Goal: Communication & Community: Answer question/provide support

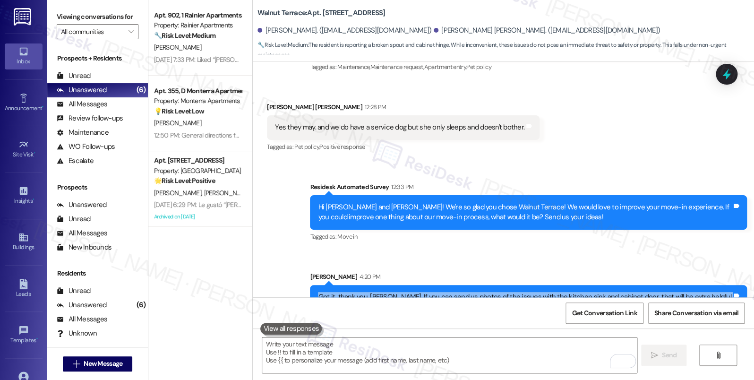
scroll to position [1577, 0]
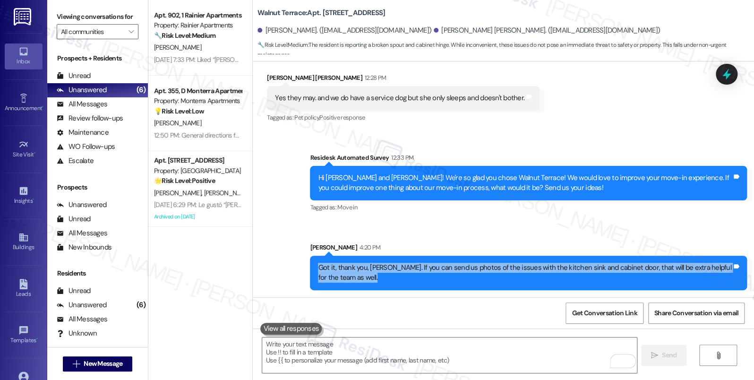
click at [440, 275] on div "Got it, thank you, [PERSON_NAME]. If you can send us photos of the issues with …" at bounding box center [525, 273] width 414 height 20
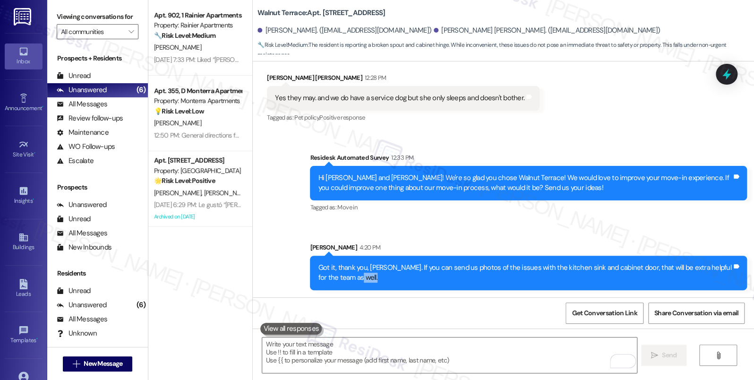
click at [440, 275] on div "Got it, thank you, [PERSON_NAME]. If you can send us photos of the issues with …" at bounding box center [525, 273] width 414 height 20
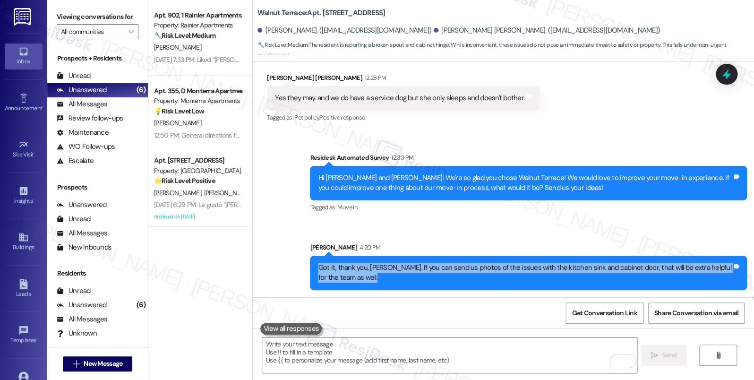
click at [440, 275] on div "Got it, thank you, [PERSON_NAME]. If you can send us photos of the issues with …" at bounding box center [525, 273] width 414 height 20
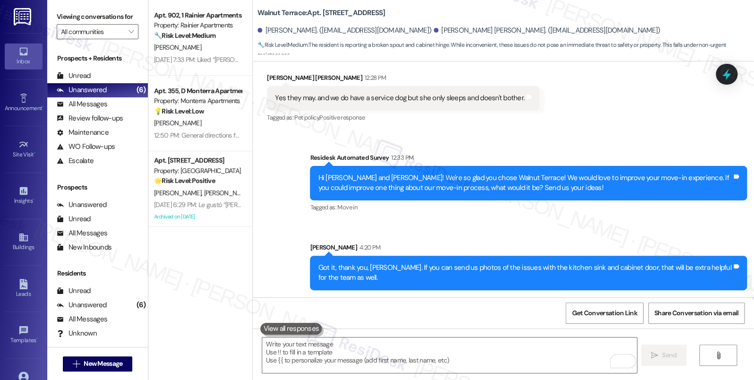
click at [418, 177] on div "Hi [PERSON_NAME] and [PERSON_NAME]! We're so glad you chose Walnut Terrace! We …" at bounding box center [525, 183] width 414 height 20
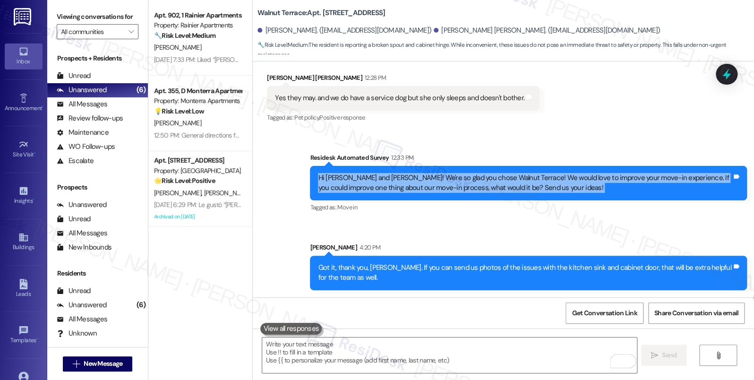
click at [418, 177] on div "Hi [PERSON_NAME] and [PERSON_NAME]! We're so glad you chose Walnut Terrace! We …" at bounding box center [525, 183] width 414 height 20
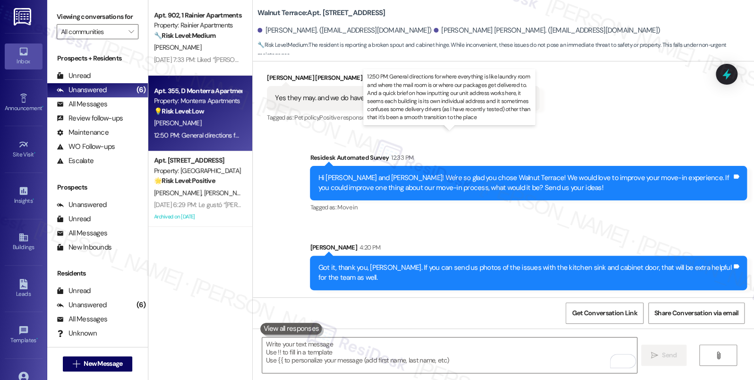
click at [207, 131] on div "12:50 PM: General directions for where everything is like laundry room and wher…" at bounding box center [681, 135] width 1054 height 9
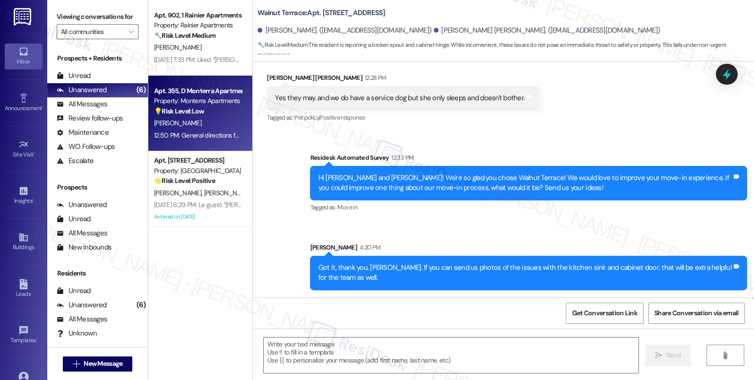
type textarea "Fetching suggested responses. Please feel free to read through the conversation…"
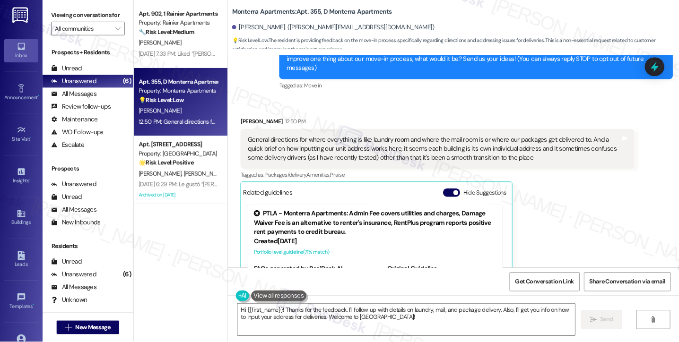
scroll to position [54, 0]
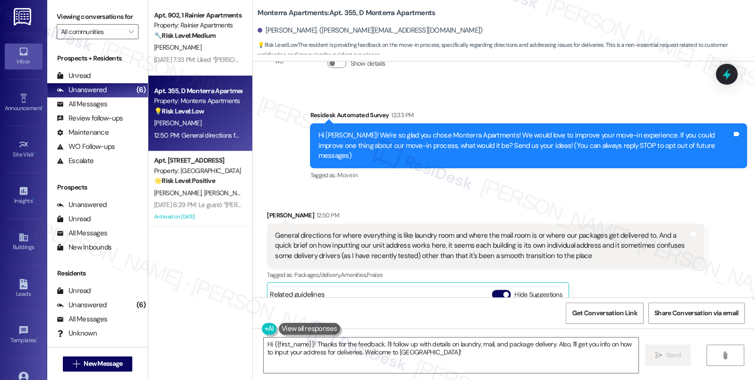
click at [343, 231] on div "General directions for where everything is like laundry room and where the mail…" at bounding box center [482, 246] width 414 height 30
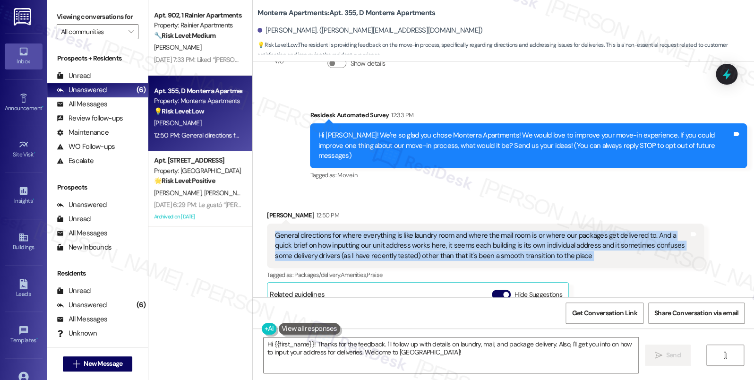
click at [343, 231] on div "General directions for where everything is like laundry room and where the mail…" at bounding box center [482, 246] width 414 height 30
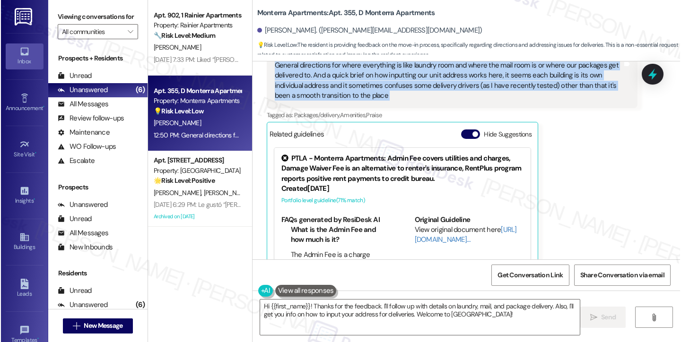
scroll to position [208, 0]
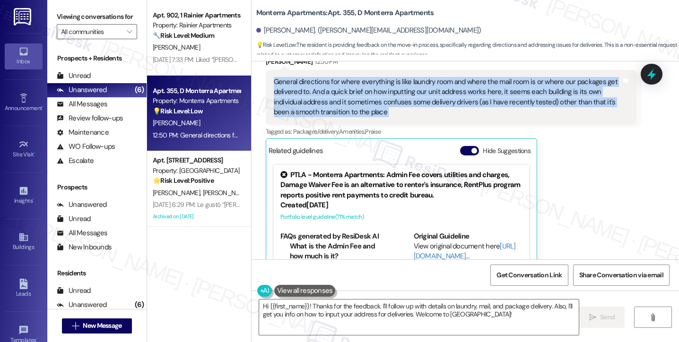
click at [380, 101] on div "General directions for where everything is like laundry room and where the mail…" at bounding box center [447, 97] width 347 height 41
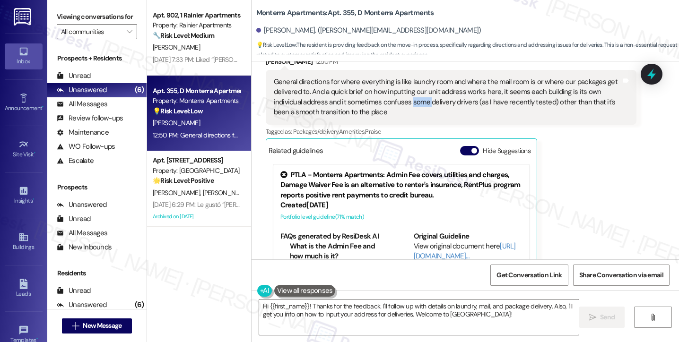
click at [380, 101] on div "General directions for where everything is like laundry room and where the mail…" at bounding box center [447, 97] width 347 height 41
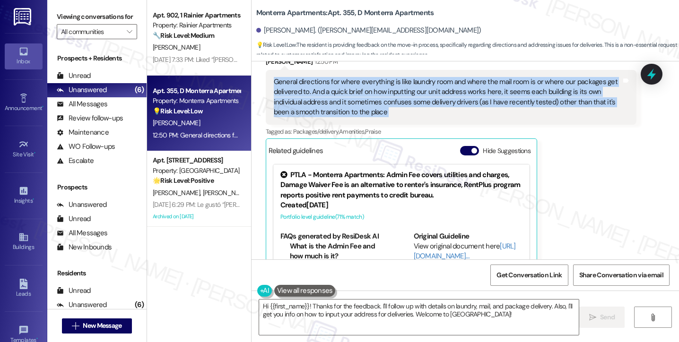
click at [380, 101] on div "General directions for where everything is like laundry room and where the mail…" at bounding box center [447, 97] width 347 height 41
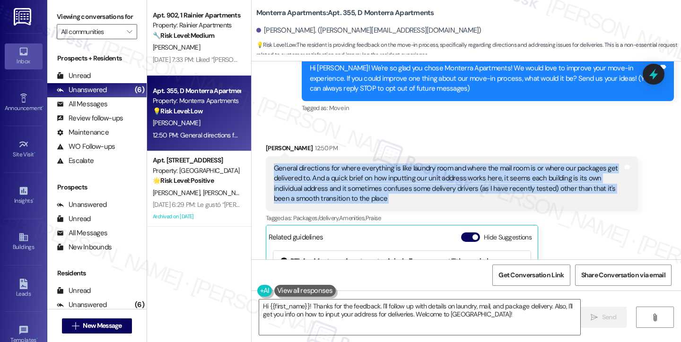
scroll to position [66, 0]
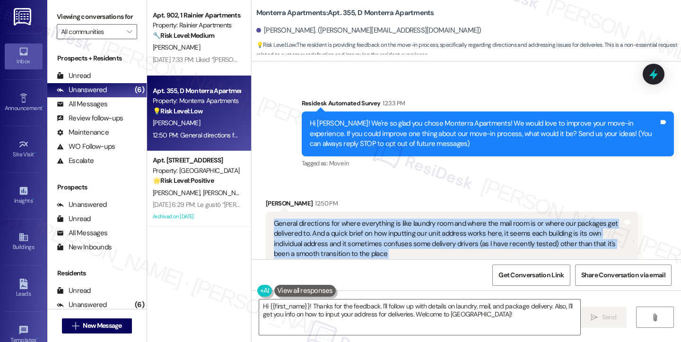
click at [363, 226] on div "General directions for where everything is like laundry room and where the mail…" at bounding box center [448, 239] width 349 height 41
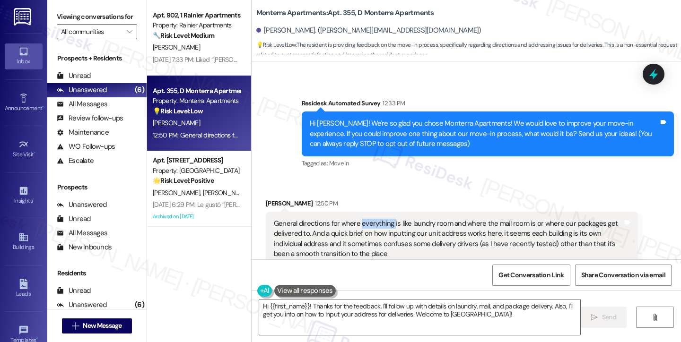
click at [363, 226] on div "General directions for where everything is like laundry room and where the mail…" at bounding box center [448, 239] width 349 height 41
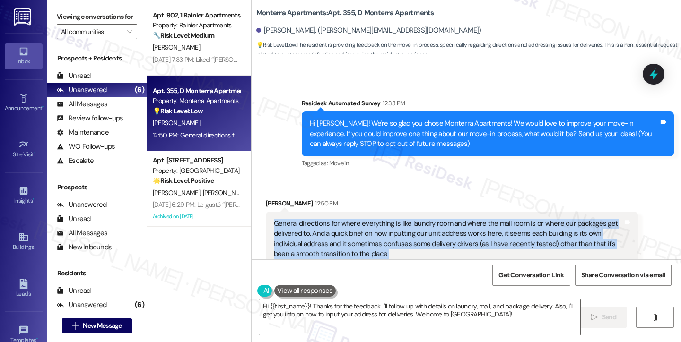
click at [363, 226] on div "General directions for where everything is like laundry room and where the mail…" at bounding box center [448, 239] width 349 height 41
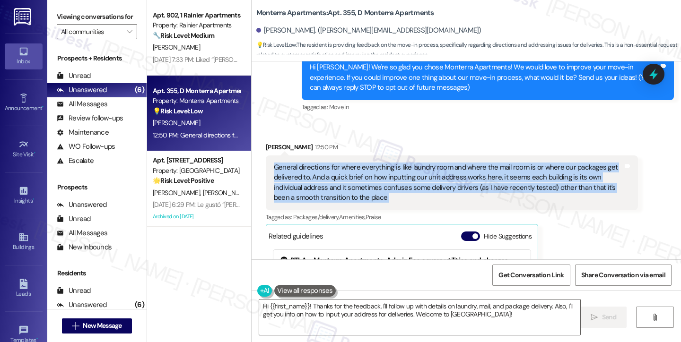
scroll to position [161, 0]
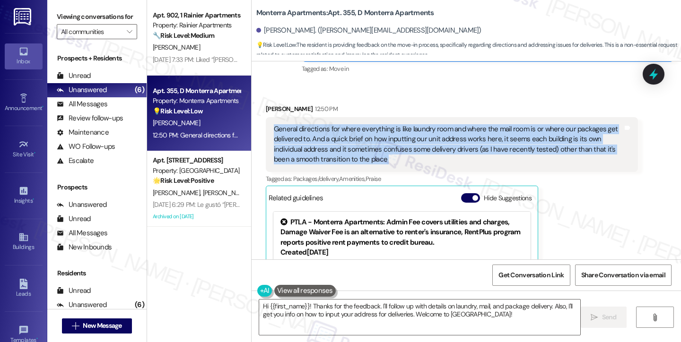
click at [357, 124] on div "General directions for where everything is like laundry room and where the mail…" at bounding box center [448, 144] width 349 height 41
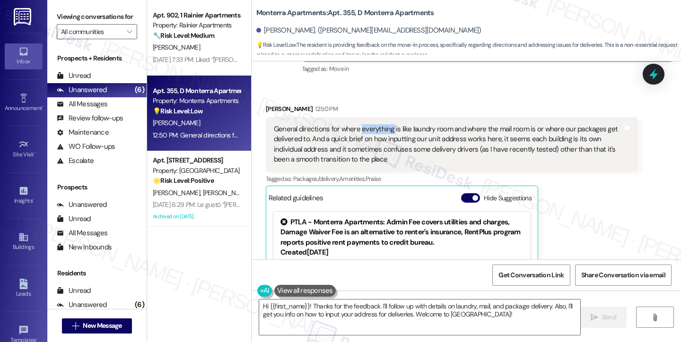
click at [357, 124] on div "General directions for where everything is like laundry room and where the mail…" at bounding box center [448, 144] width 349 height 41
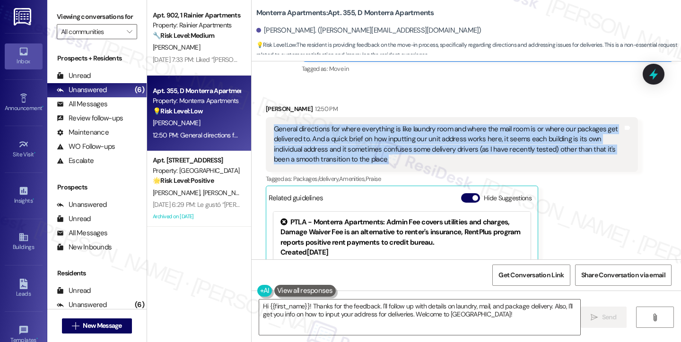
click at [357, 124] on div "General directions for where everything is like laundry room and where the mail…" at bounding box center [448, 144] width 349 height 41
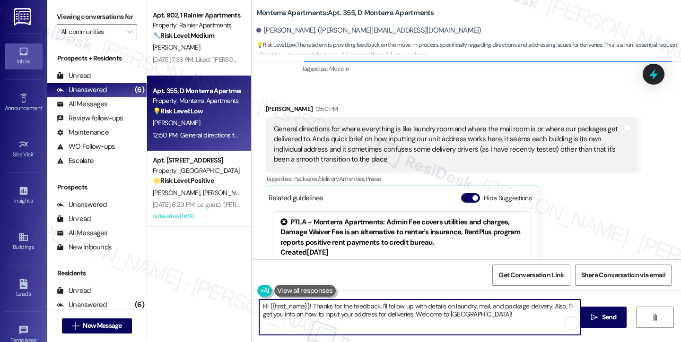
drag, startPoint x: 308, startPoint y: 306, endPoint x: 234, endPoint y: 306, distance: 74.2
click at [234, 306] on div "Apt. 902, 1 Rainier Apartments Property: Rainier Apartments 🔧 Risk Level: Mediu…" at bounding box center [414, 171] width 534 height 342
click at [350, 309] on textarea "Hi {{first_name}}! Thanks for the feedback. I'll follow up with details on laun…" at bounding box center [419, 317] width 321 height 35
click at [426, 308] on textarea "Hi {{first_name}}! Thanks for the feedback. I'll follow up with details on laun…" at bounding box center [419, 317] width 321 height 35
click at [471, 308] on textarea "Hi {{first_name}}! Thanks for the feedback. I'll follow up with details on laun…" at bounding box center [419, 317] width 321 height 35
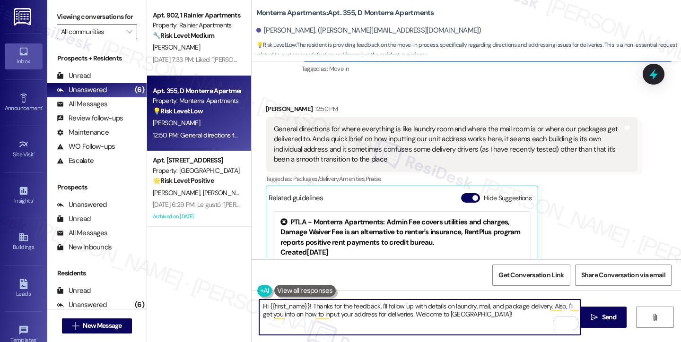
click at [510, 318] on textarea "Hi {{first_name}}! Thanks for the feedback. I'll follow up with details on laun…" at bounding box center [419, 317] width 321 height 35
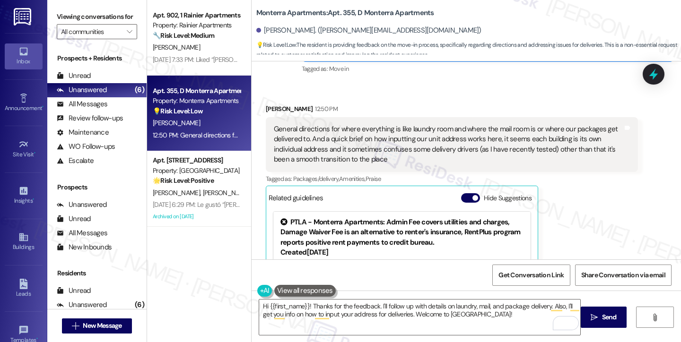
click at [381, 148] on div "General directions for where everything is like laundry room and where the mail…" at bounding box center [448, 144] width 349 height 41
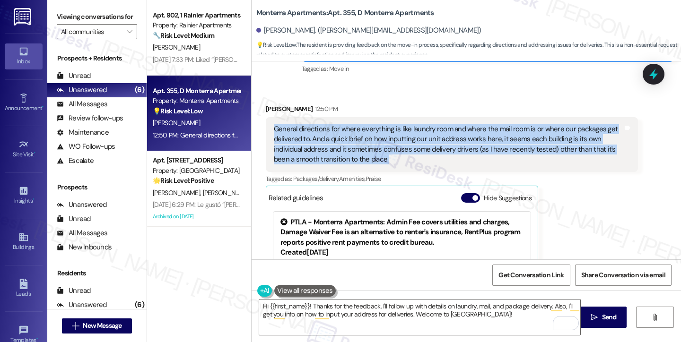
click at [381, 148] on div "General directions for where everything is like laundry room and where the mail…" at bounding box center [448, 144] width 349 height 41
copy div "General directions for where everything is like laundry room and where the mail…"
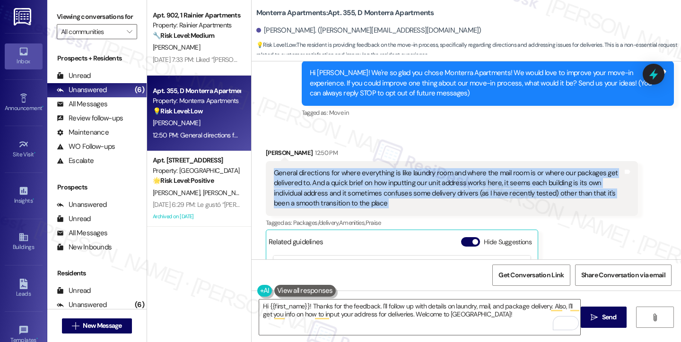
scroll to position [66, 0]
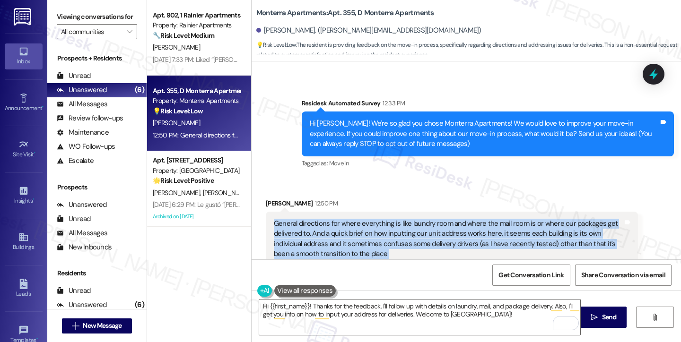
click at [428, 149] on div "Hi [PERSON_NAME]! We're so glad you chose Monterra Apartments! We would love to…" at bounding box center [488, 134] width 372 height 44
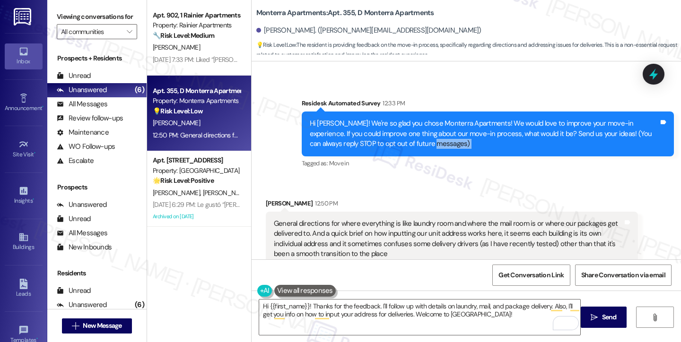
click at [428, 149] on div "Hi [PERSON_NAME]! We're so glad you chose Monterra Apartments! We would love to…" at bounding box center [488, 134] width 372 height 44
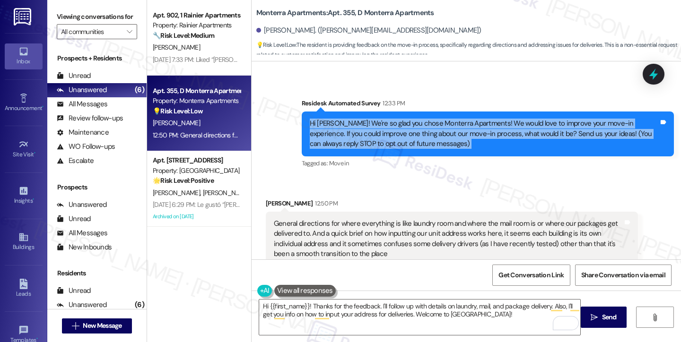
click at [428, 149] on div "Hi [PERSON_NAME]! We're so glad you chose Monterra Apartments! We would love to…" at bounding box center [488, 134] width 372 height 44
copy div "Hi [PERSON_NAME]! We're so glad you chose Monterra Apartments! We would love to…"
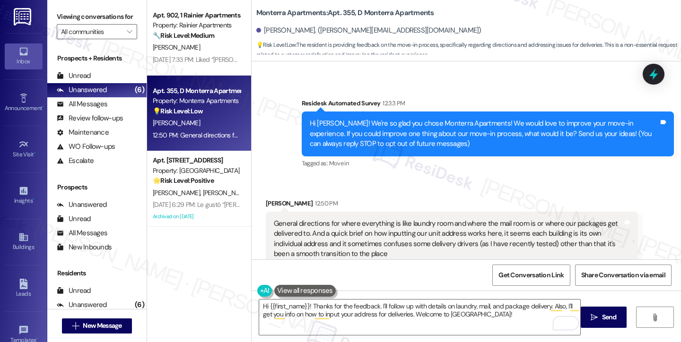
click at [58, 17] on label "Viewing conversations for" at bounding box center [97, 16] width 80 height 15
click at [308, 196] on div "Received via SMS [PERSON_NAME] 12:50 PM General directions for where everything…" at bounding box center [452, 319] width 386 height 257
click at [295, 226] on div "General directions for where everything is like laundry room and where the mail…" at bounding box center [448, 239] width 349 height 41
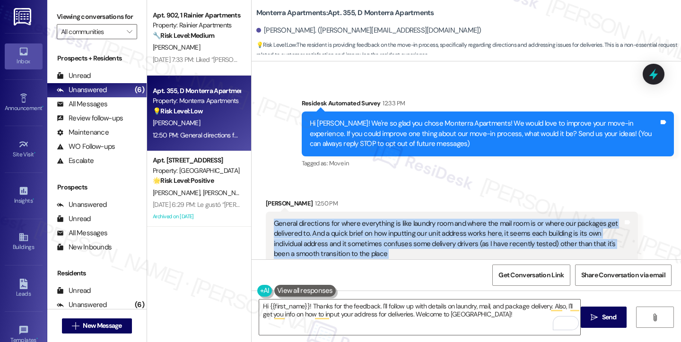
click at [295, 226] on div "General directions for where everything is like laundry room and where the mail…" at bounding box center [448, 239] width 349 height 41
copy div "General directions for where everything is like laundry room and where the mail…"
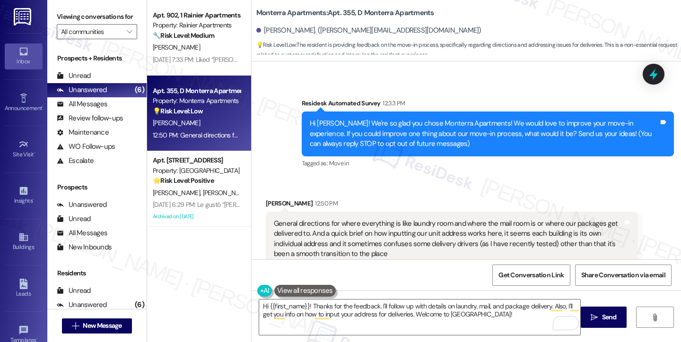
drag, startPoint x: 64, startPoint y: 19, endPoint x: 123, endPoint y: 74, distance: 80.9
click at [64, 19] on label "Viewing conversations for" at bounding box center [97, 16] width 80 height 15
click at [396, 312] on textarea "Hi {{first_name}}! Thanks for the feedback. I'll follow up with details on laun…" at bounding box center [419, 317] width 321 height 35
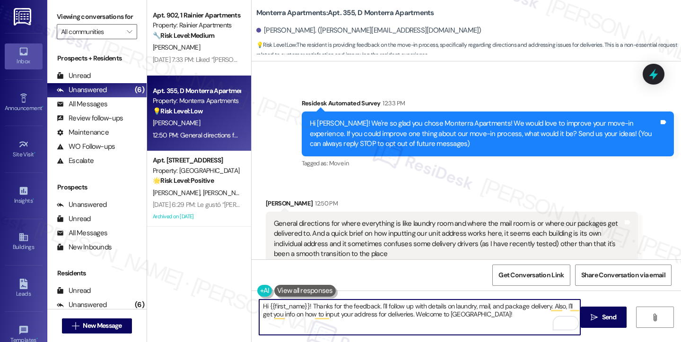
click at [396, 312] on textarea "Hi {{first_name}}! Thanks for the feedback. I'll follow up with details on laun…" at bounding box center [419, 317] width 321 height 35
click at [451, 313] on textarea "Hi {{first_name}}! Thanks for the feedback. I'll follow up with details on laun…" at bounding box center [419, 317] width 321 height 35
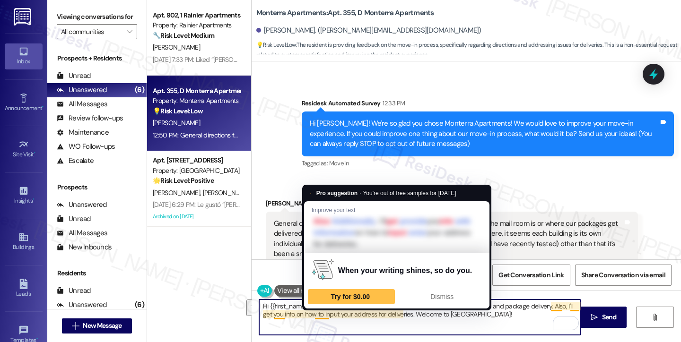
drag, startPoint x: 491, startPoint y: 315, endPoint x: 312, endPoint y: 311, distance: 179.2
click at [308, 307] on html "Inbox Go to Inbox Announcement • Send A Text Announcement Site Visit • Go to Si…" at bounding box center [340, 171] width 681 height 342
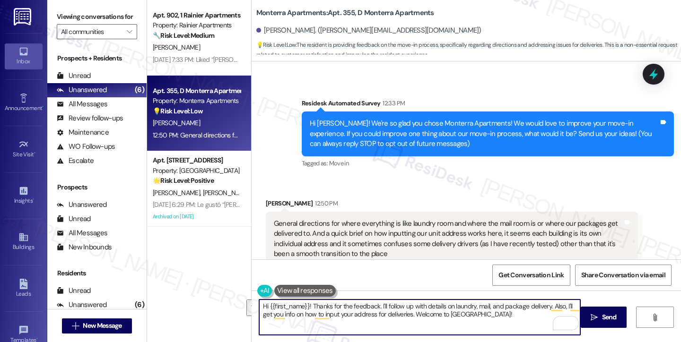
paste textarea "you for the thoughtful feedback—we really appreciate it! I’m glad to hear your …"
click at [414, 304] on textarea "Hi {{first_name}}! Thank you for the thoughtful feedback—we really appreciate i…" at bounding box center [419, 317] width 321 height 35
click at [434, 304] on textarea "Hi {{first_name}}! Thank you for the thoughtful feedback. We really appreciate …" at bounding box center [419, 317] width 321 height 35
drag, startPoint x: 352, startPoint y: 315, endPoint x: 469, endPoint y: 317, distance: 117.2
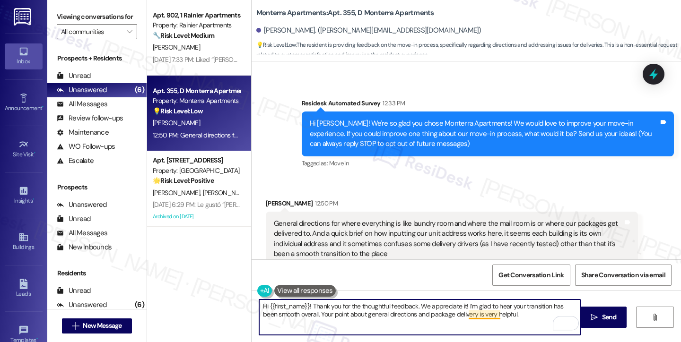
click at [469, 317] on textarea "Hi {{first_name}}! Thank you for the thoughtful feedback. We appreciate it! I’m…" at bounding box center [419, 317] width 321 height 35
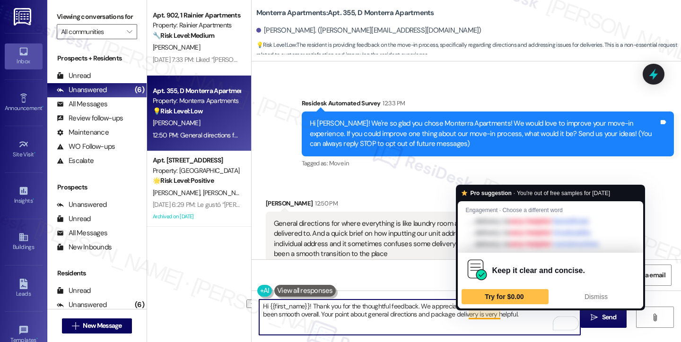
click at [515, 315] on textarea "Hi {{first_name}}! Thank you for the thoughtful feedback. We appreciate it! I’m…" at bounding box center [419, 317] width 321 height 35
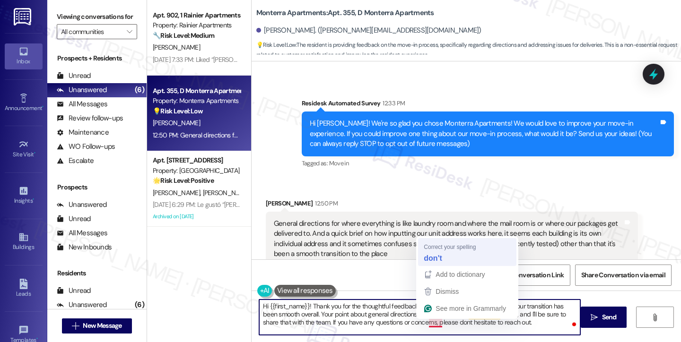
type textarea "Hi {{first_name}}! Thank you for the thoughtful feedback. We appreciate it! I’m…"
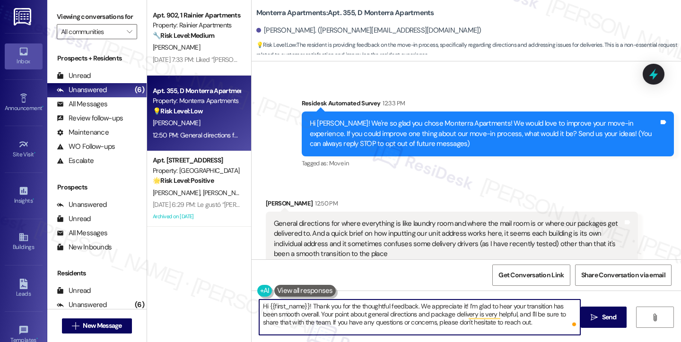
click at [507, 324] on textarea "Hi {{first_name}}! Thank you for the thoughtful feedback. We appreciate it! I’m…" at bounding box center [419, 317] width 321 height 35
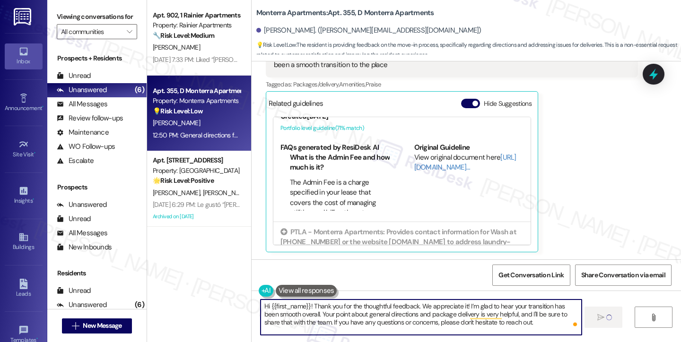
scroll to position [82, 0]
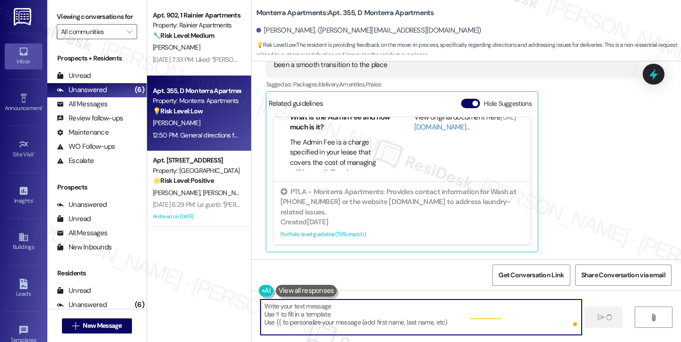
type textarea "Fetching suggested responses. Please feel free to read through the conversation…"
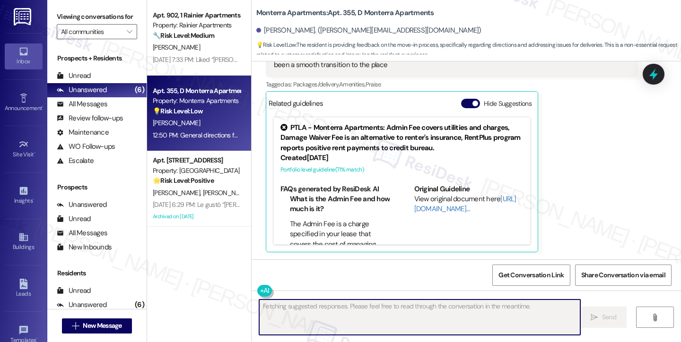
scroll to position [0, 0]
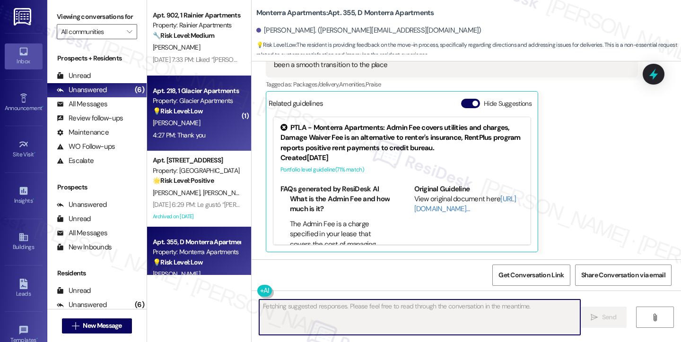
click at [197, 126] on div "[PERSON_NAME]" at bounding box center [196, 123] width 89 height 12
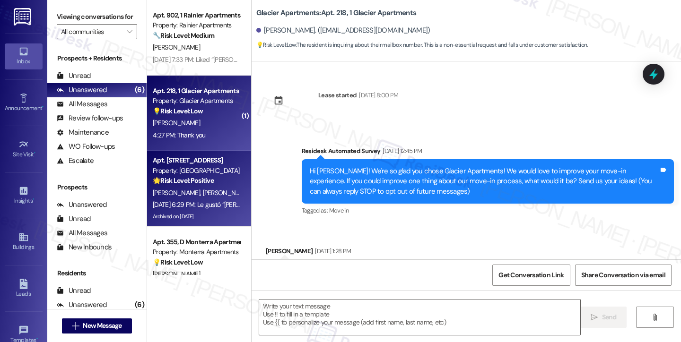
scroll to position [1403, 0]
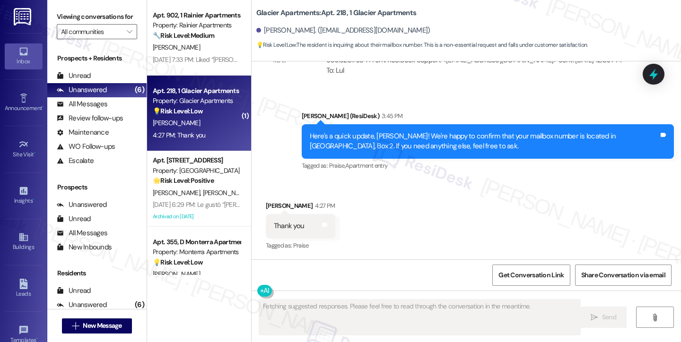
click at [352, 135] on div "Here's a quick update, [PERSON_NAME]! We're happy to confirm that your mailbox …" at bounding box center [484, 141] width 349 height 20
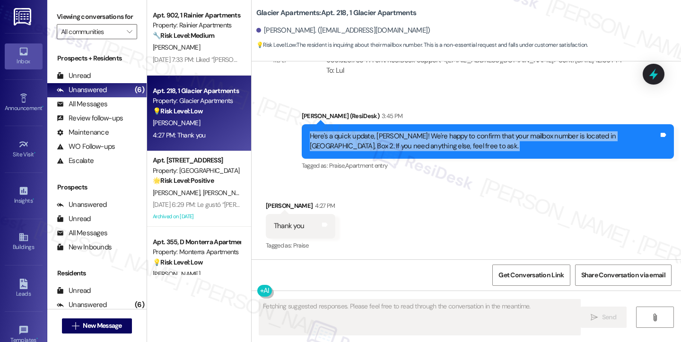
click at [352, 135] on div "Here's a quick update, [PERSON_NAME]! We're happy to confirm that your mailbox …" at bounding box center [484, 141] width 349 height 20
click at [428, 135] on div "Here's a quick update, [PERSON_NAME]! We're happy to confirm that your mailbox …" at bounding box center [484, 141] width 349 height 20
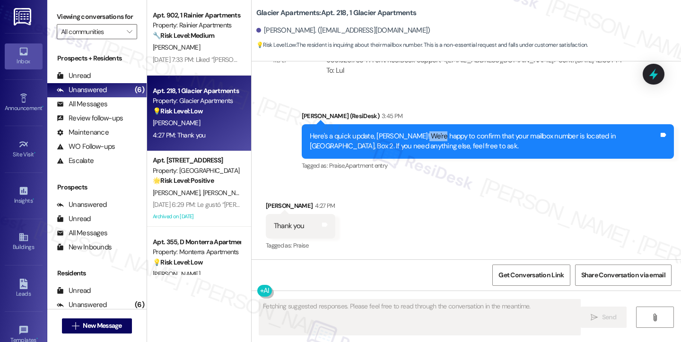
click at [428, 135] on div "Here's a quick update, [PERSON_NAME]! We're happy to confirm that your mailbox …" at bounding box center [484, 141] width 349 height 20
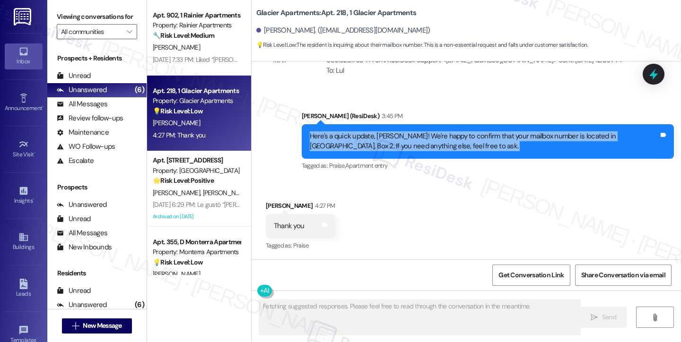
click at [428, 135] on div "Here's a quick update, [PERSON_NAME]! We're happy to confirm that your mailbox …" at bounding box center [484, 141] width 349 height 20
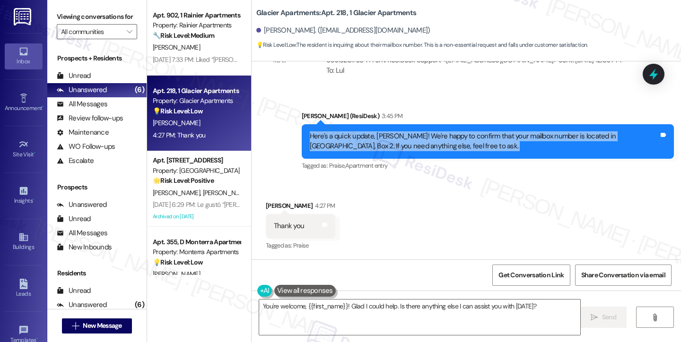
click at [380, 138] on div "Here's a quick update, [PERSON_NAME]! We're happy to confirm that your mailbox …" at bounding box center [484, 141] width 349 height 20
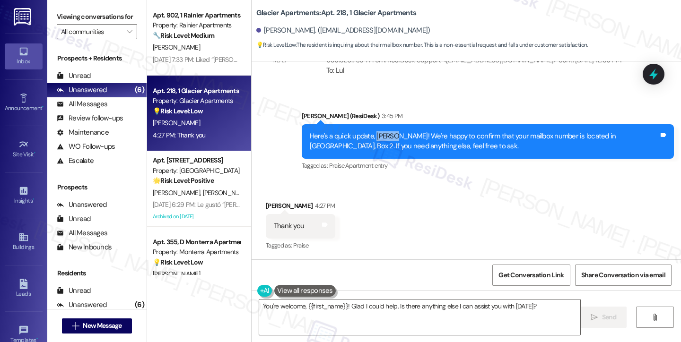
click at [380, 138] on div "Here's a quick update, [PERSON_NAME]! We're happy to confirm that your mailbox …" at bounding box center [484, 141] width 349 height 20
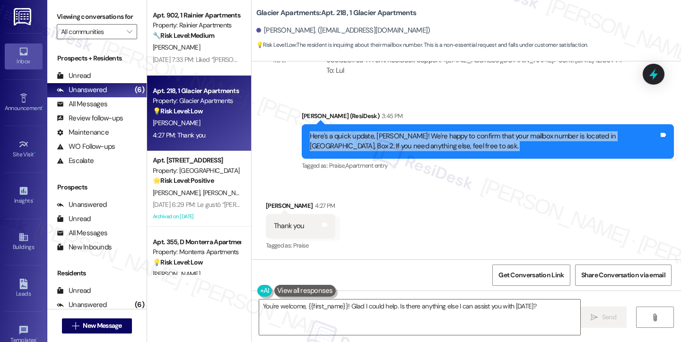
click at [380, 138] on div "Here's a quick update, [PERSON_NAME]! We're happy to confirm that your mailbox …" at bounding box center [484, 141] width 349 height 20
click at [324, 312] on textarea "You're welcome, {{first_name}}! Glad I could help. Is there anything else I can…" at bounding box center [419, 317] width 321 height 35
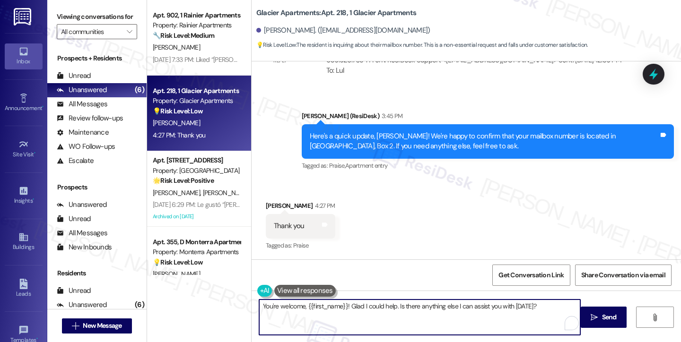
click at [324, 312] on textarea "You're welcome, {{first_name}}! Glad I could help. Is there anything else I can…" at bounding box center [419, 317] width 321 height 35
click at [317, 314] on textarea "You're welcome, {{first_name}}! Glad I could help. Is there anything else I can…" at bounding box center [419, 317] width 321 height 35
drag, startPoint x: 341, startPoint y: 306, endPoint x: 299, endPoint y: 307, distance: 42.1
click at [299, 307] on textarea "You're welcome, {{first_name}}! Glad I could help. Is there anything else I can…" at bounding box center [419, 317] width 321 height 35
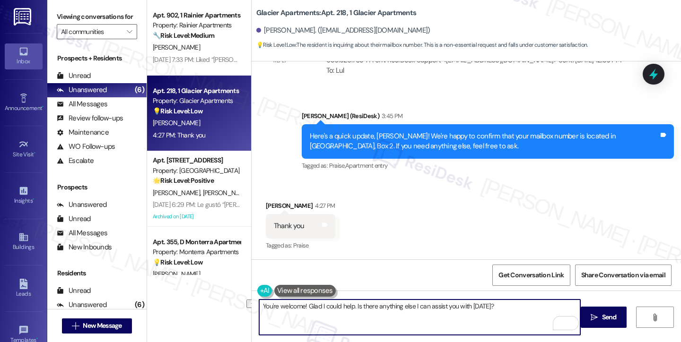
drag, startPoint x: 500, startPoint y: 311, endPoint x: 302, endPoint y: 313, distance: 197.6
click at [302, 313] on textarea "You're welcome! Glad I could help. Is there anything else I can assist you with…" at bounding box center [419, 317] width 321 height 35
type textarea "You're welcome! Is there anything else that I can help you with?"
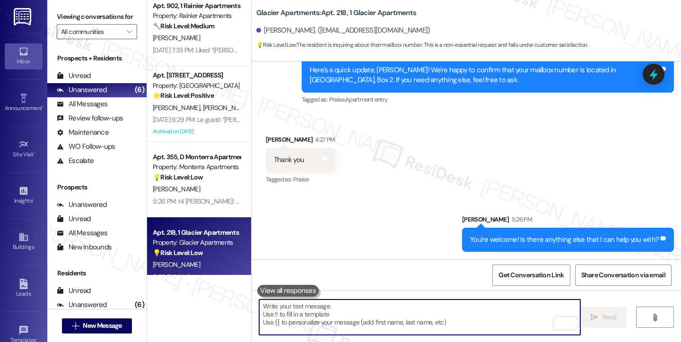
scroll to position [0, 0]
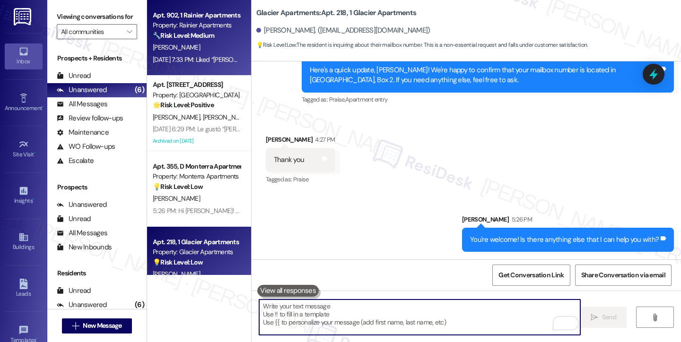
click at [190, 51] on div "[PERSON_NAME]" at bounding box center [196, 48] width 89 height 12
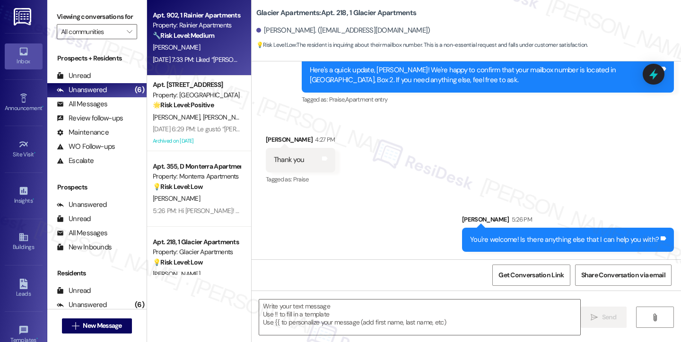
type textarea "Fetching suggested responses. Please feel free to read through the conversation…"
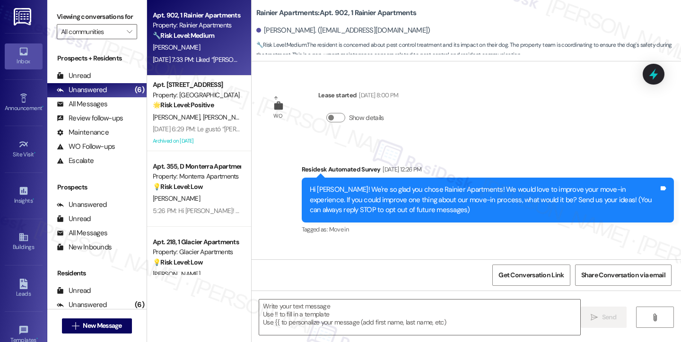
scroll to position [2802, 0]
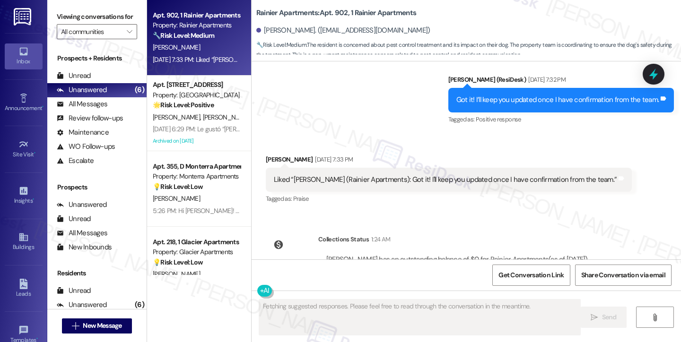
click at [427, 175] on div "Liked “[PERSON_NAME] (Rainier Apartments): Got it! I'll keep you updated once I…" at bounding box center [445, 180] width 343 height 10
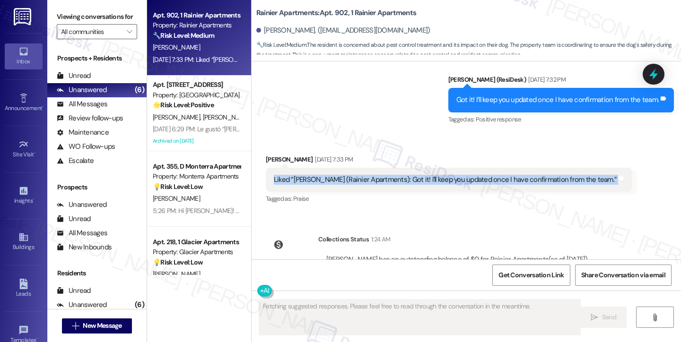
click at [427, 175] on div "Liked “[PERSON_NAME] (Rainier Apartments): Got it! I'll keep you updated once I…" at bounding box center [445, 180] width 343 height 10
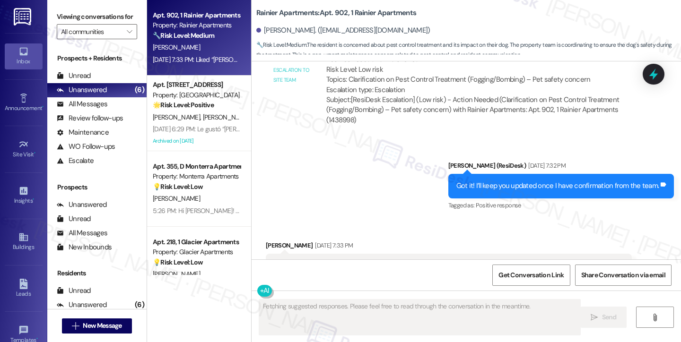
scroll to position [2660, 0]
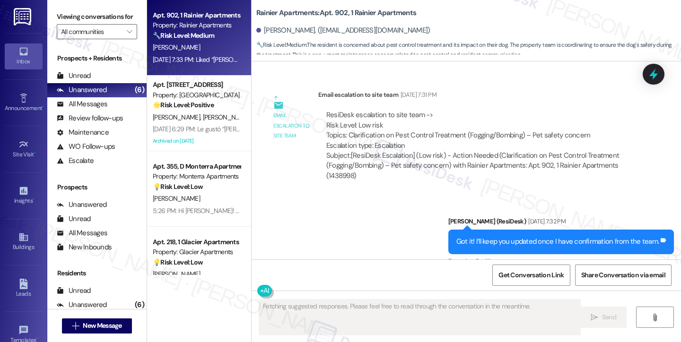
click at [497, 230] on div "Got it! I’ll keep you updated once I have confirmation from the team. Tags and …" at bounding box center [560, 242] width 225 height 24
click at [498, 230] on div "Got it! I’ll keep you updated once I have confirmation from the team. Tags and …" at bounding box center [560, 242] width 225 height 24
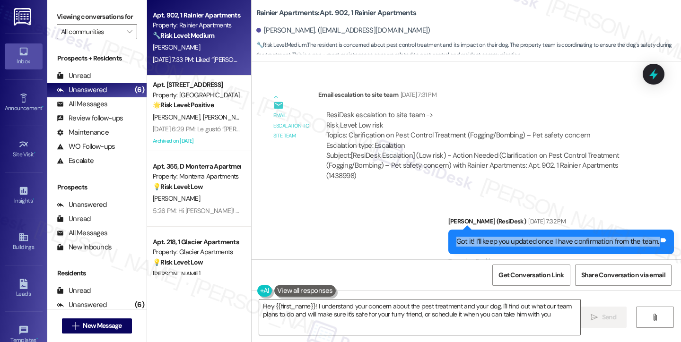
type textarea "Hey {{first_name}}! I understand your concern about the pest treatment and your…"
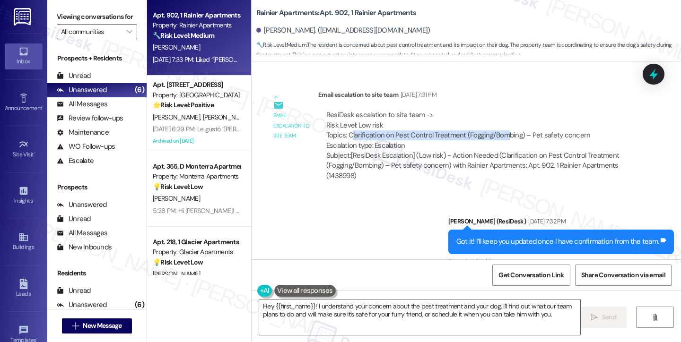
drag, startPoint x: 347, startPoint y: 95, endPoint x: 502, endPoint y: 95, distance: 155.0
click at [502, 110] on div "ResiDesk escalation to site team -> Risk Level: Low risk Topics: Clarification …" at bounding box center [477, 130] width 303 height 41
click at [503, 110] on div "ResiDesk escalation to site team -> Risk Level: Low risk Topics: Clarification …" at bounding box center [477, 130] width 303 height 41
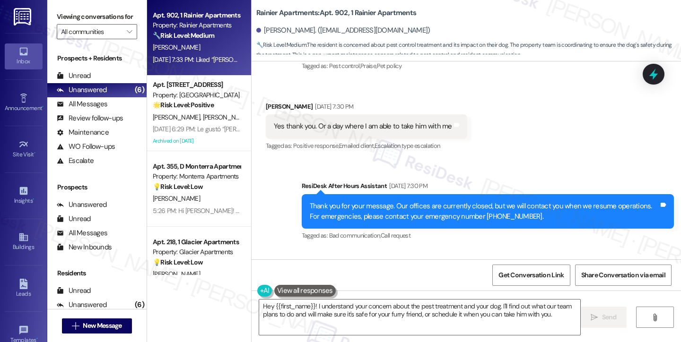
scroll to position [2424, 0]
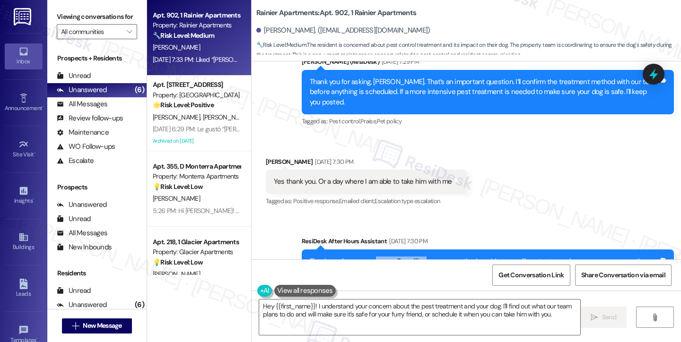
drag, startPoint x: 369, startPoint y: 218, endPoint x: 485, endPoint y: 221, distance: 116.3
click at [474, 257] on div "Thank you for your message. Our offices are currently closed, but we will conta…" at bounding box center [484, 267] width 349 height 20
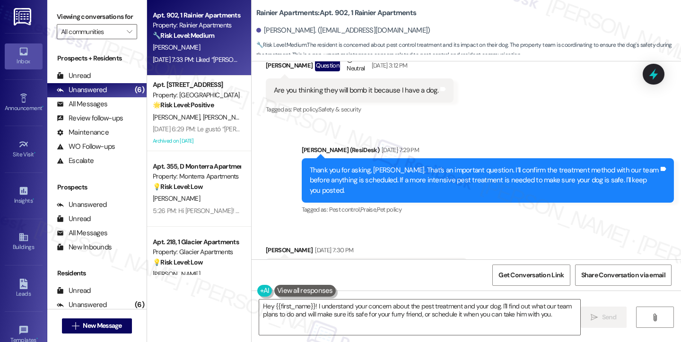
scroll to position [2376, 0]
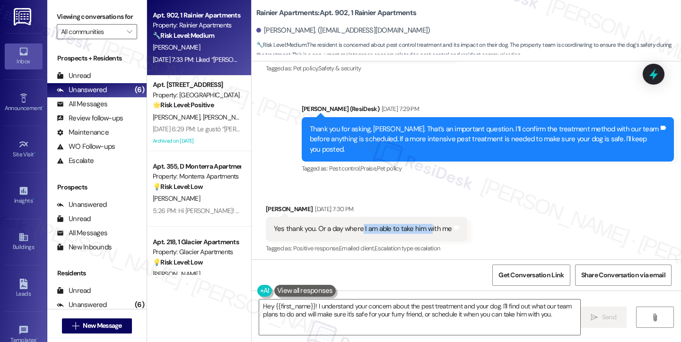
drag, startPoint x: 357, startPoint y: 186, endPoint x: 426, endPoint y: 186, distance: 68.5
click at [425, 224] on div "Yes thank you. Or a day where I am able to take him with me" at bounding box center [363, 229] width 178 height 10
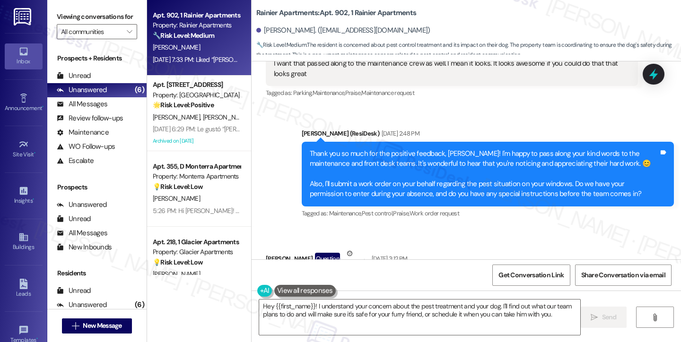
scroll to position [2140, 0]
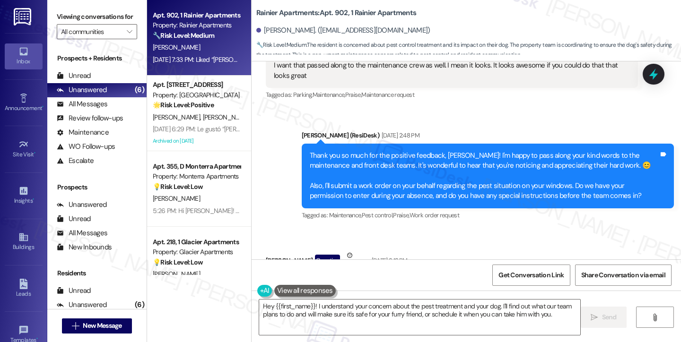
click at [391, 281] on div "Are you thinking they will bomb it because I have a dog." at bounding box center [356, 286] width 164 height 10
click at [392, 152] on div "Thank you so much for the positive feedback, [PERSON_NAME]! I'm happy to pass a…" at bounding box center [484, 176] width 349 height 51
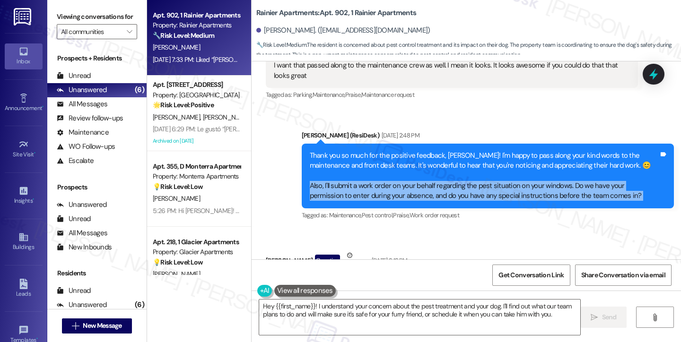
click at [392, 152] on div "Thank you so much for the positive feedback, [PERSON_NAME]! I'm happy to pass a…" at bounding box center [484, 176] width 349 height 51
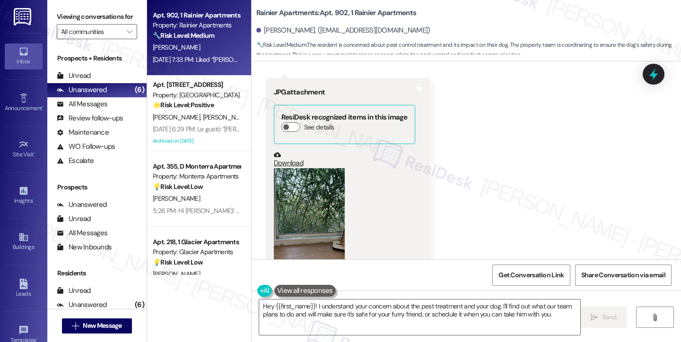
scroll to position [1809, 0]
